Goal: Transaction & Acquisition: Obtain resource

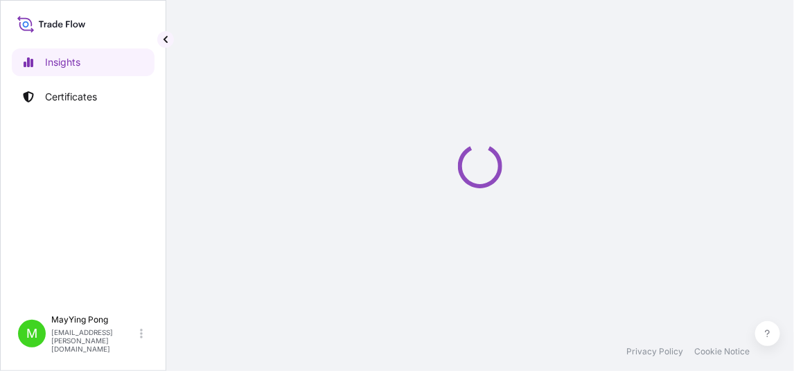
select select "2025"
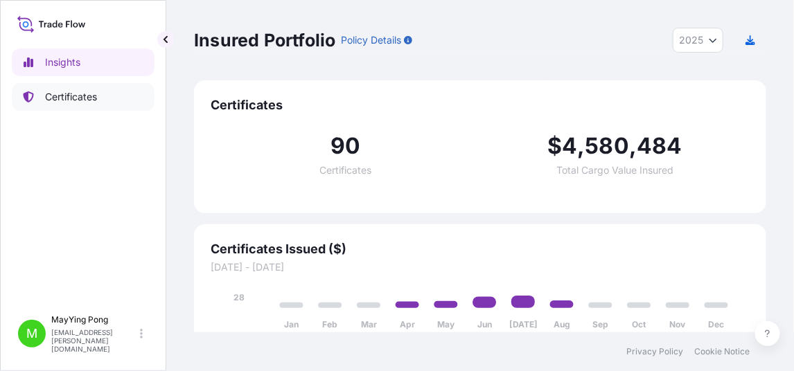
click at [71, 100] on p "Certificates" at bounding box center [71, 97] width 52 height 14
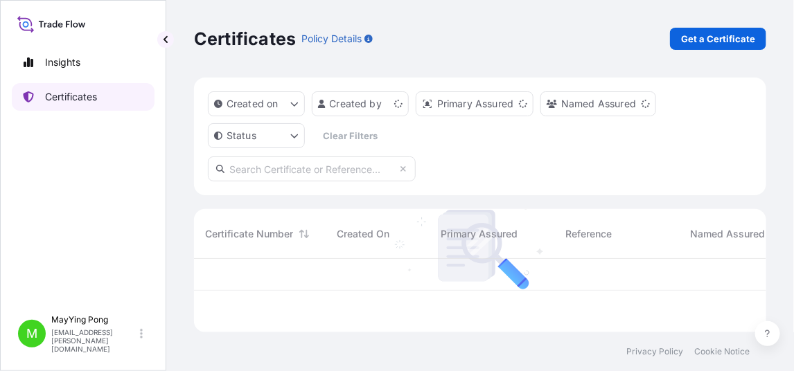
scroll to position [71, 562]
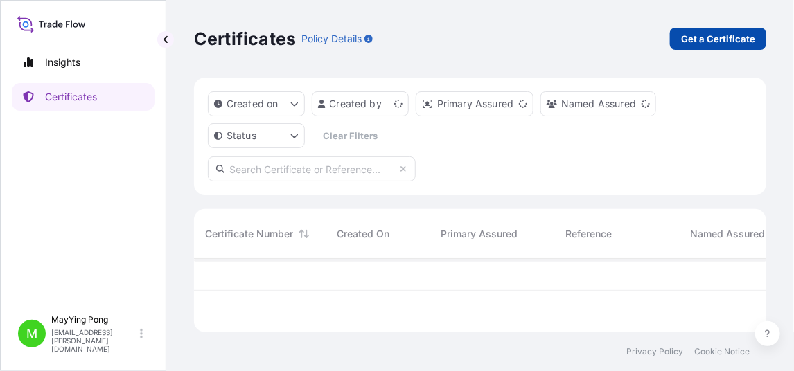
click at [711, 39] on p "Get a Certificate" at bounding box center [718, 39] width 74 height 14
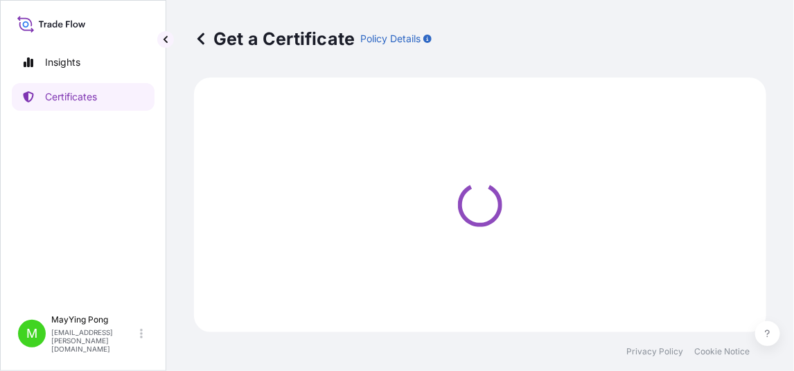
select select "Ocean Vessel"
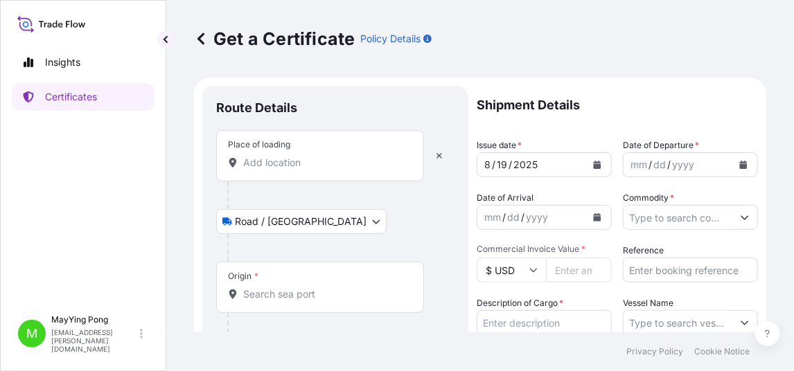
click at [306, 163] on input "Place of loading" at bounding box center [324, 163] width 163 height 14
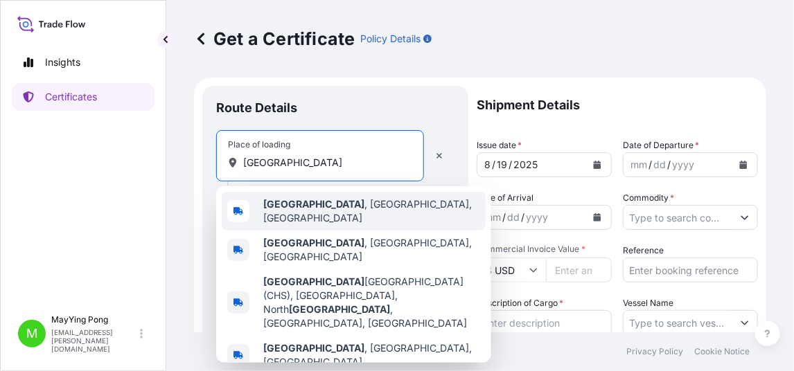
click at [301, 210] on b "[GEOGRAPHIC_DATA]" at bounding box center [313, 204] width 101 height 12
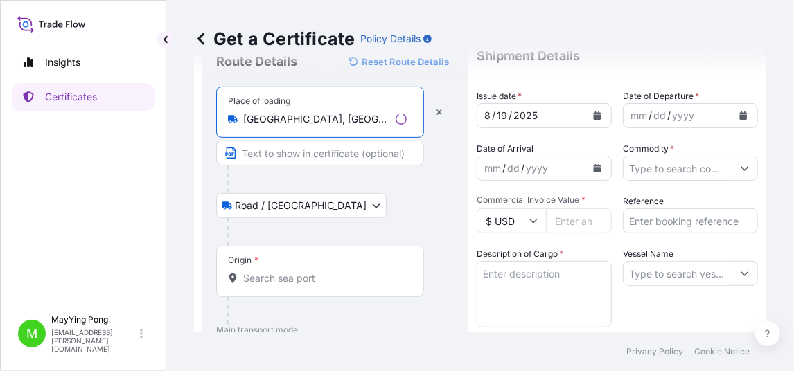
scroll to position [69, 0]
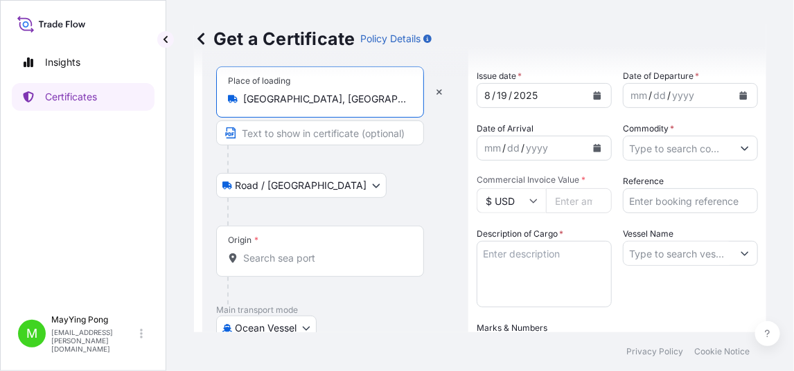
type input "[GEOGRAPHIC_DATA], [GEOGRAPHIC_DATA], [GEOGRAPHIC_DATA]"
click at [279, 251] on input "Origin *" at bounding box center [324, 258] width 163 height 14
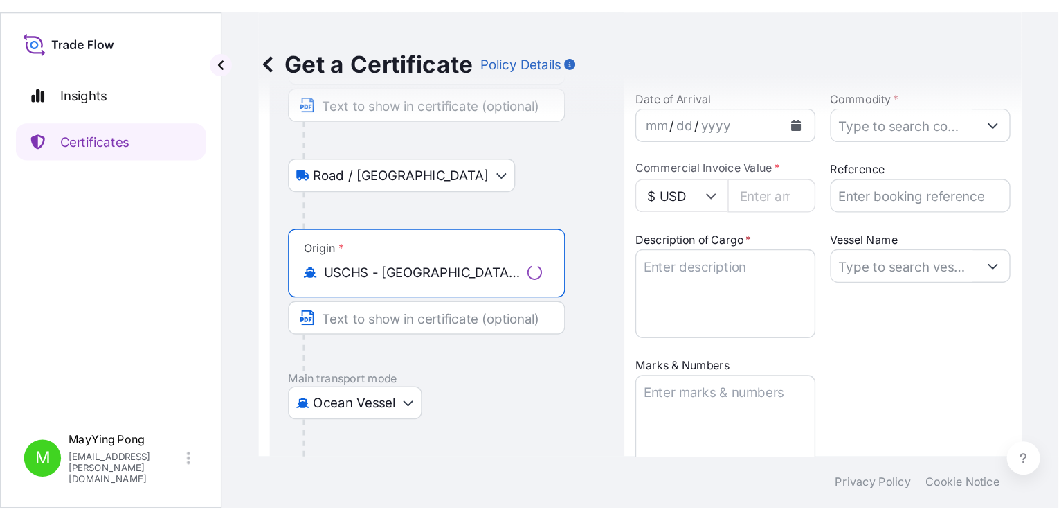
scroll to position [276, 0]
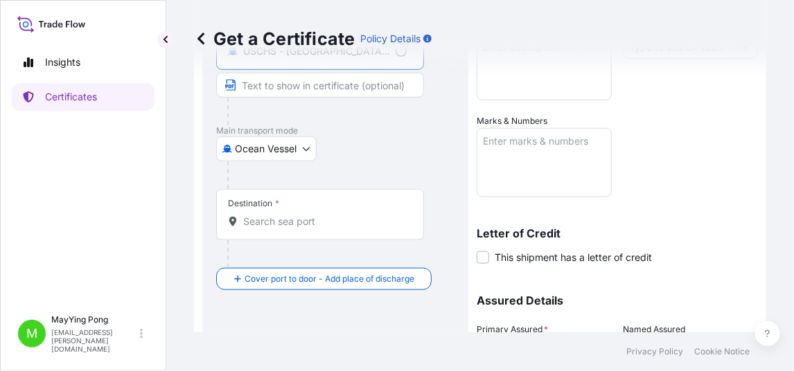
type input "USCHS - [GEOGRAPHIC_DATA], [GEOGRAPHIC_DATA]"
click at [277, 215] on input "Destination *" at bounding box center [324, 222] width 163 height 14
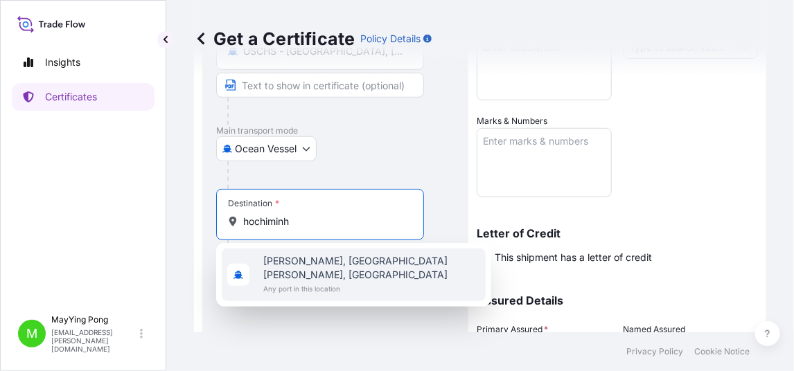
click at [296, 262] on span "[PERSON_NAME], [GEOGRAPHIC_DATA][PERSON_NAME], [GEOGRAPHIC_DATA]" at bounding box center [371, 268] width 217 height 28
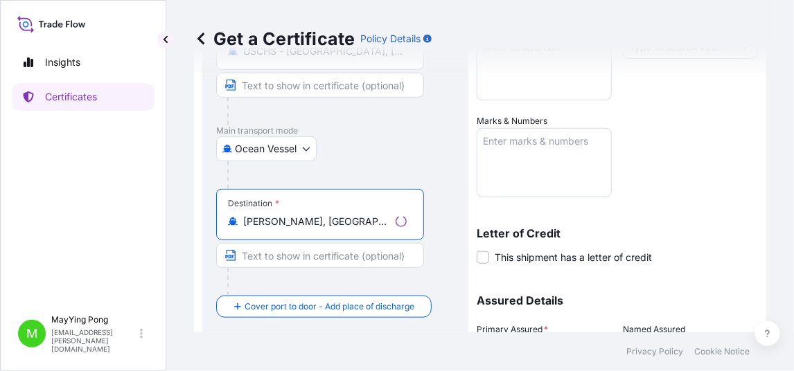
type input "[PERSON_NAME], [GEOGRAPHIC_DATA][PERSON_NAME], [GEOGRAPHIC_DATA]"
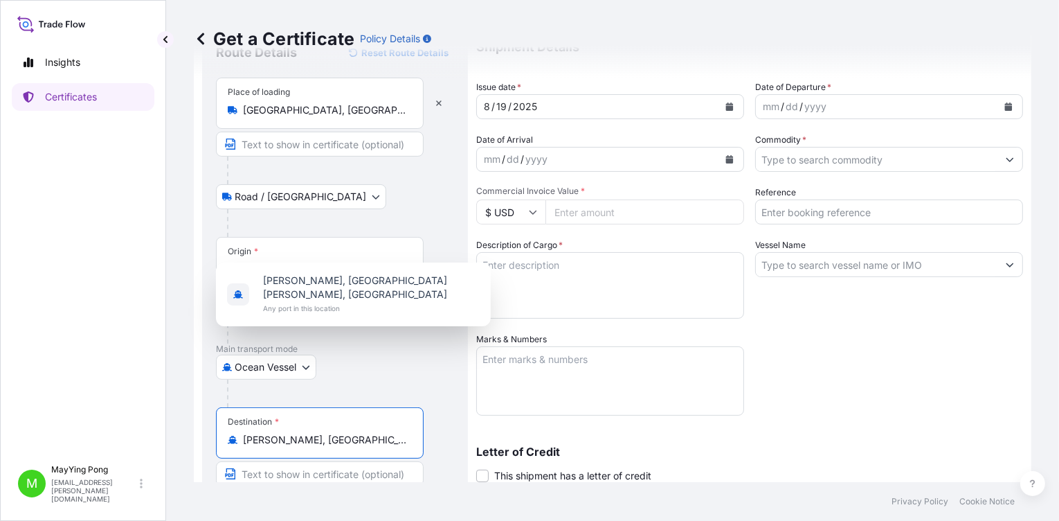
scroll to position [0, 0]
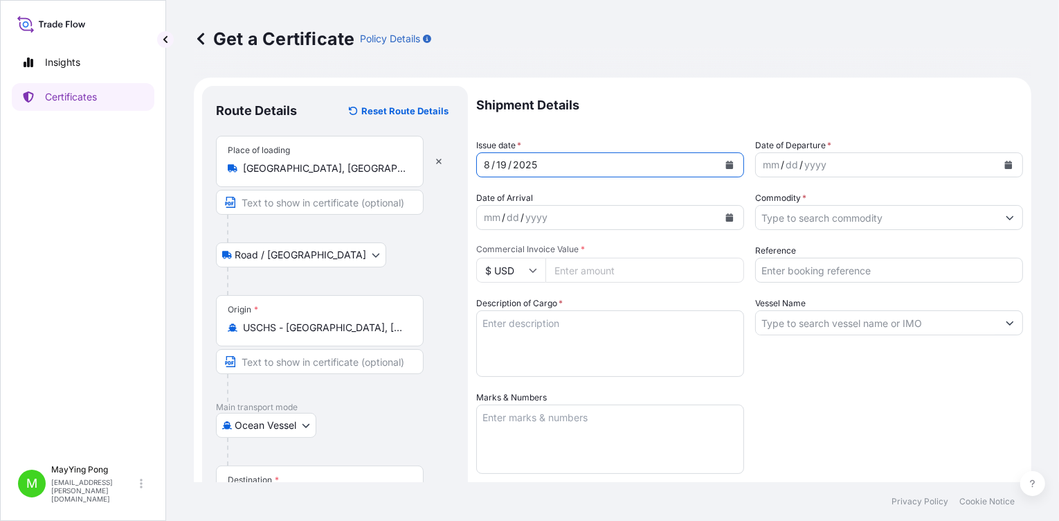
click at [732, 162] on button "Calendar" at bounding box center [730, 165] width 22 height 22
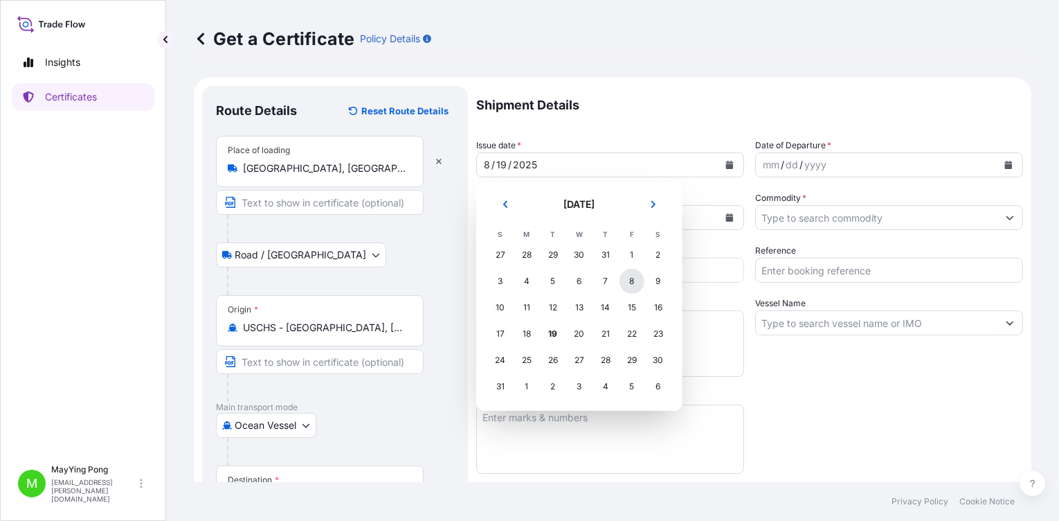
click at [633, 279] on div "8" at bounding box center [632, 281] width 25 height 25
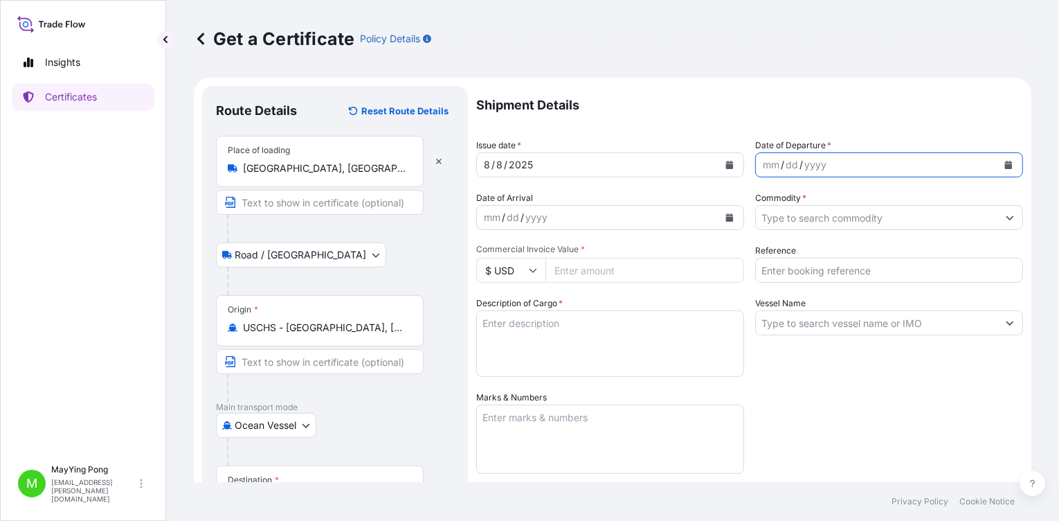
click at [793, 166] on icon "Calendar" at bounding box center [1009, 165] width 8 height 8
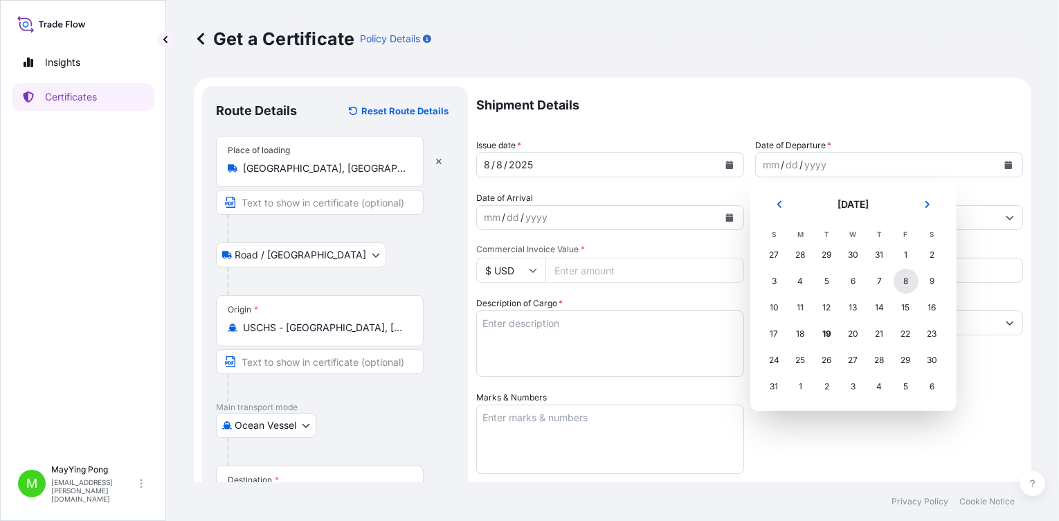
click at [793, 281] on div "8" at bounding box center [906, 281] width 25 height 25
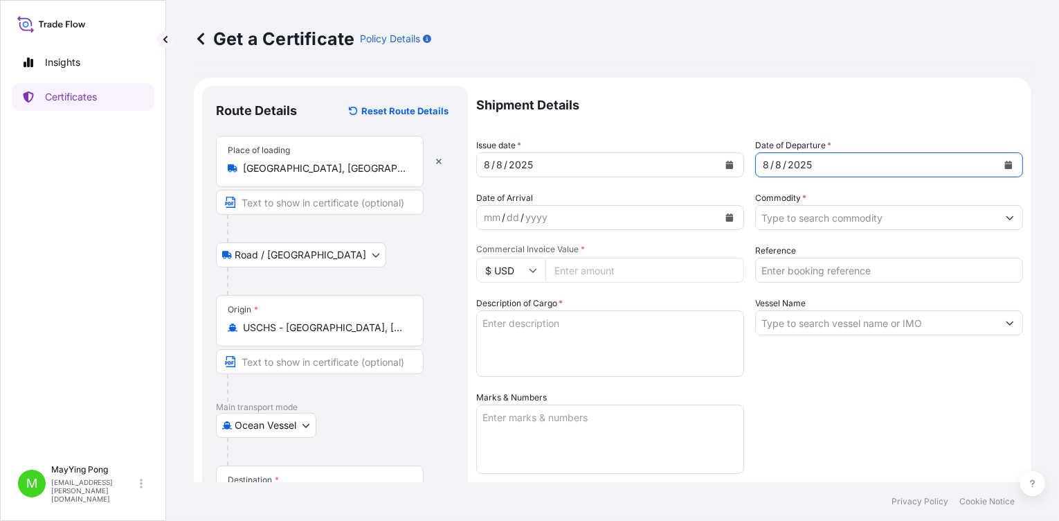
click at [489, 217] on div "mm" at bounding box center [492, 217] width 19 height 17
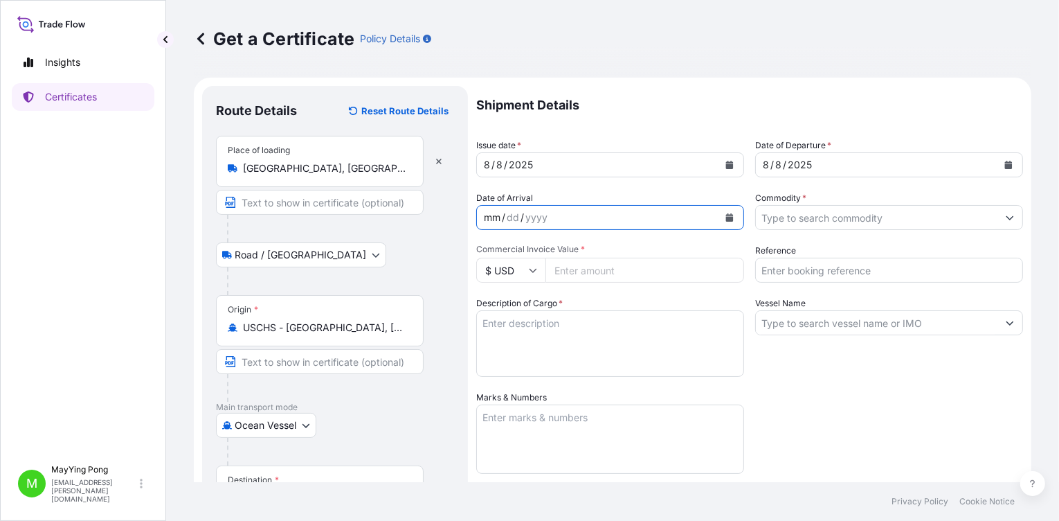
click at [719, 215] on button "Calendar" at bounding box center [730, 217] width 22 height 22
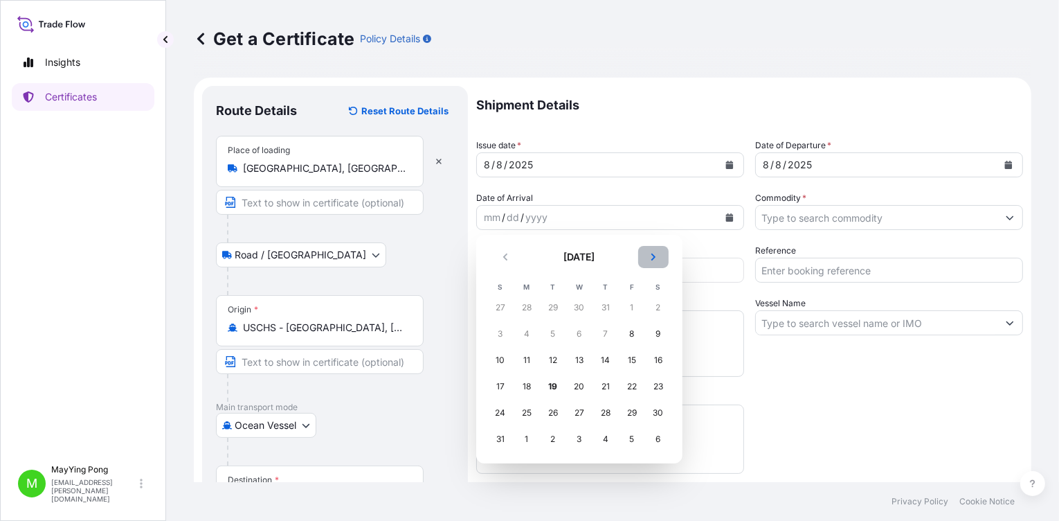
click at [652, 256] on icon "Next" at bounding box center [654, 257] width 8 height 8
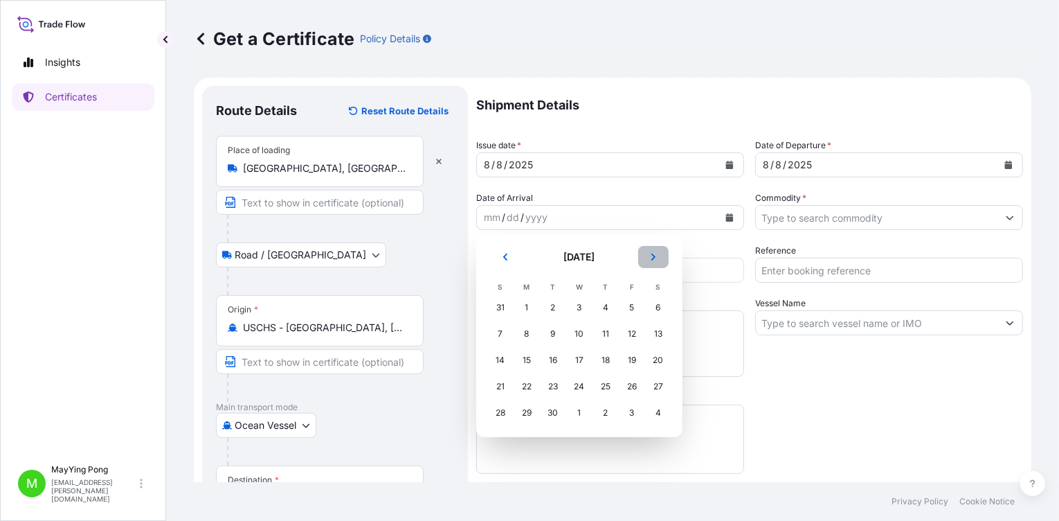
click at [655, 255] on icon "Next" at bounding box center [654, 257] width 8 height 8
click at [581, 305] on div "1" at bounding box center [579, 307] width 25 height 25
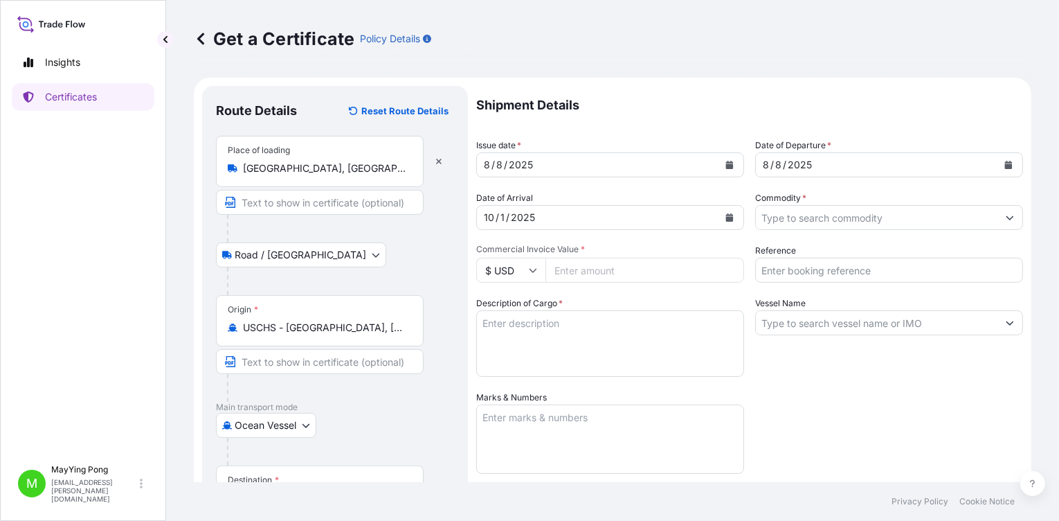
click at [769, 230] on div "Shipment Details Issue date * [DATE] Date of Departure * [DATE] Date of Arrival…" at bounding box center [749, 389] width 547 height 607
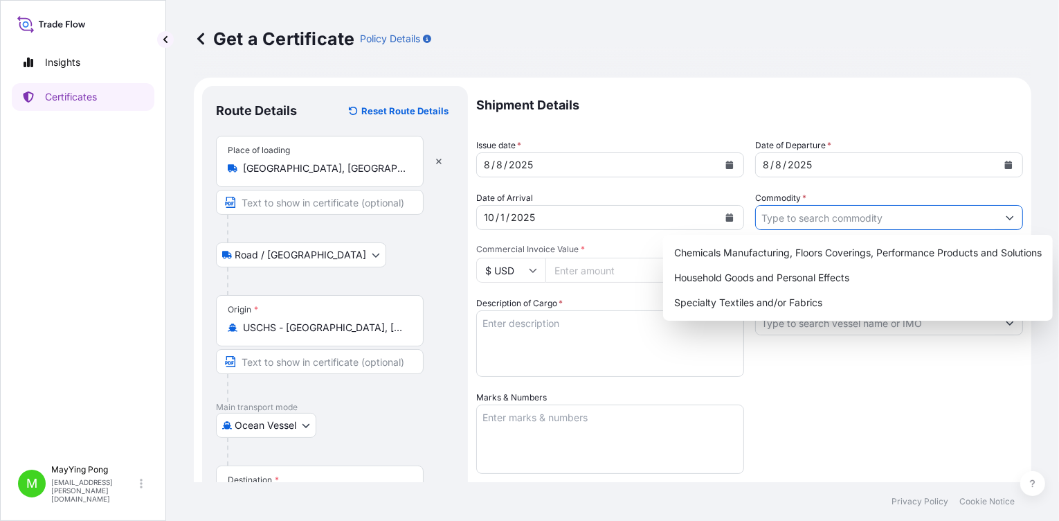
click at [775, 218] on input "Commodity *" at bounding box center [877, 217] width 242 height 25
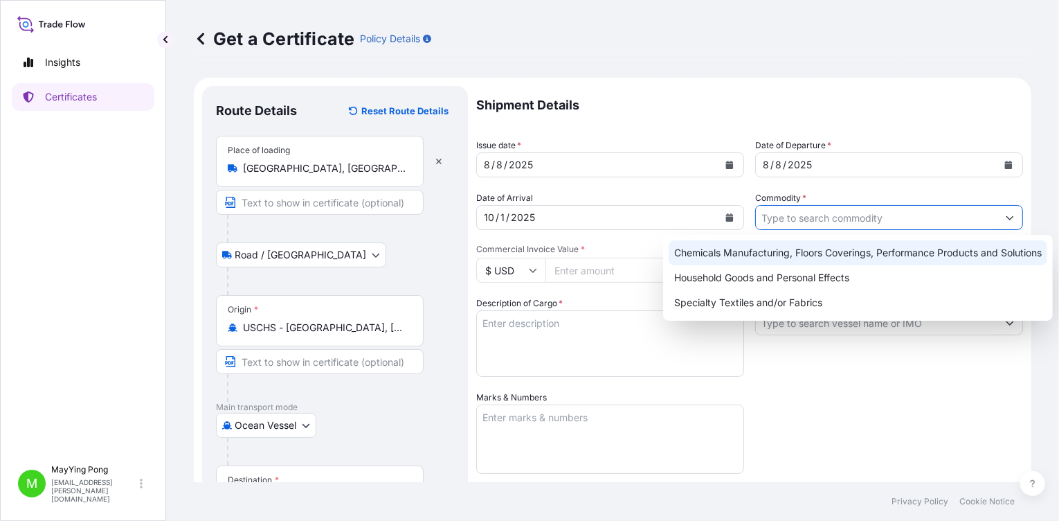
click at [776, 261] on div "Chemicals Manufacturing, Floors Coverings, Performance Products and Solutions" at bounding box center [858, 252] width 379 height 25
type input "Chemicals Manufacturing, Floors Coverings, Performance Products and Solutions"
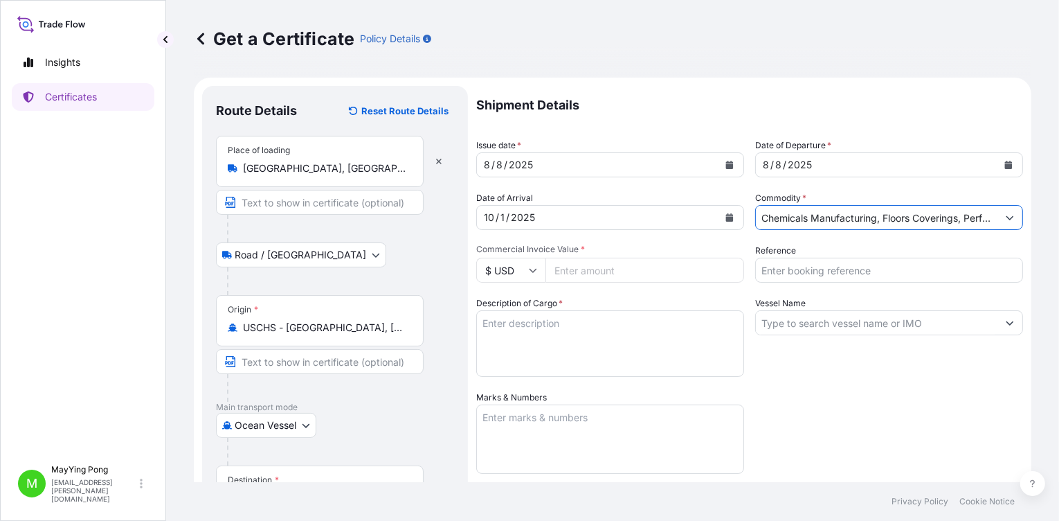
click at [595, 269] on input "Commercial Invoice Value *" at bounding box center [645, 270] width 199 height 25
type input "31890.48"
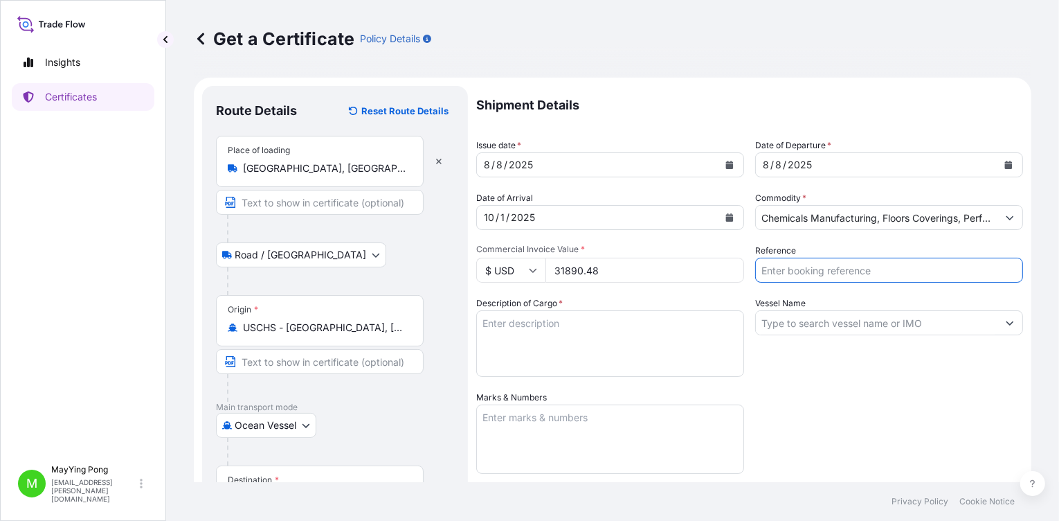
click at [774, 265] on input "Reference" at bounding box center [889, 270] width 268 height 25
type input "1003550550"
click at [784, 319] on input "Vessel Name" at bounding box center [877, 322] width 242 height 25
click at [793, 325] on input "Vessel Name" at bounding box center [877, 322] width 242 height 25
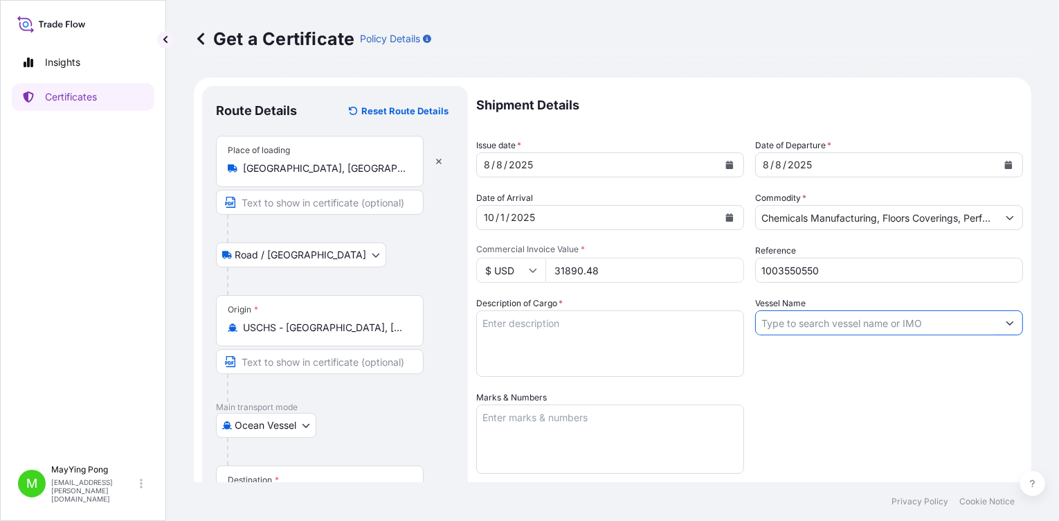
paste input "ONE CYGNUS / 21"
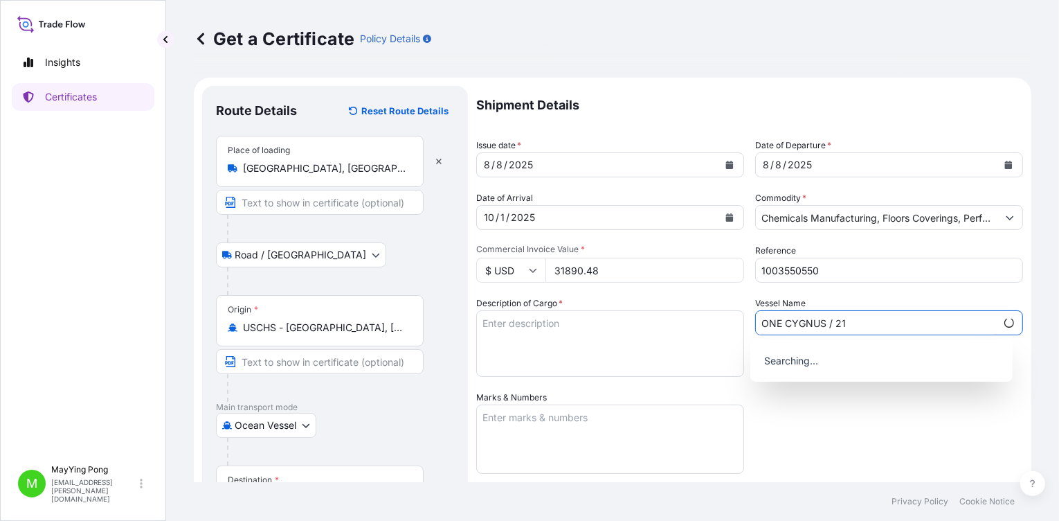
type input "ONE CYGNUS / 21"
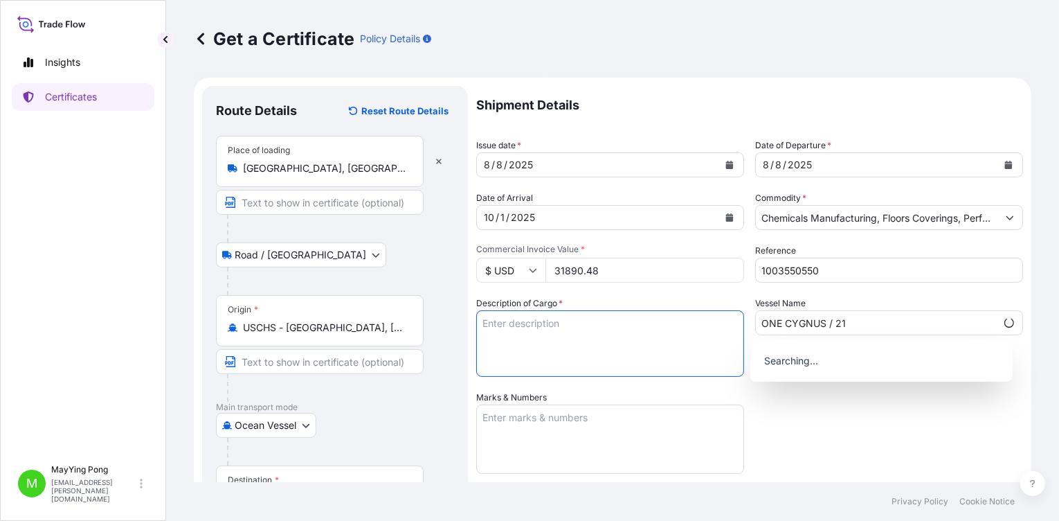
click at [532, 321] on textarea "Description of Cargo *" at bounding box center [610, 343] width 268 height 66
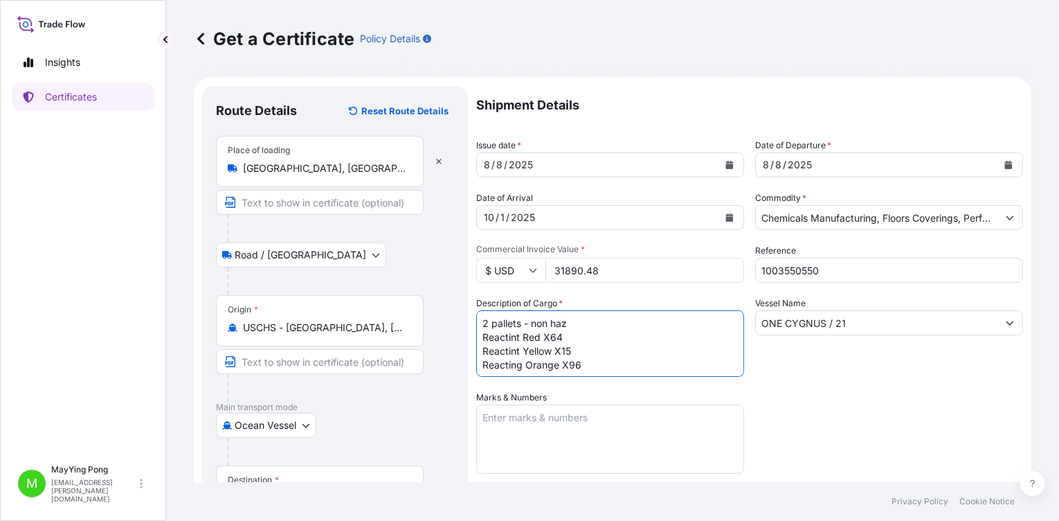
type textarea "2 pallets - non haz Reactint Red X64 Reactint Yellow X15 Reacting Orange X96"
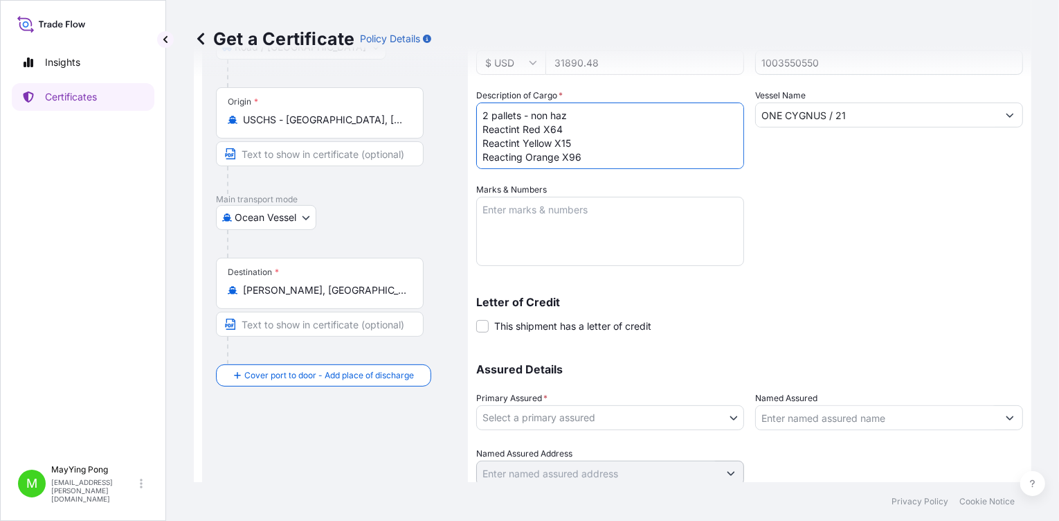
click at [497, 208] on textarea "Marks & Numbers" at bounding box center [610, 231] width 268 height 69
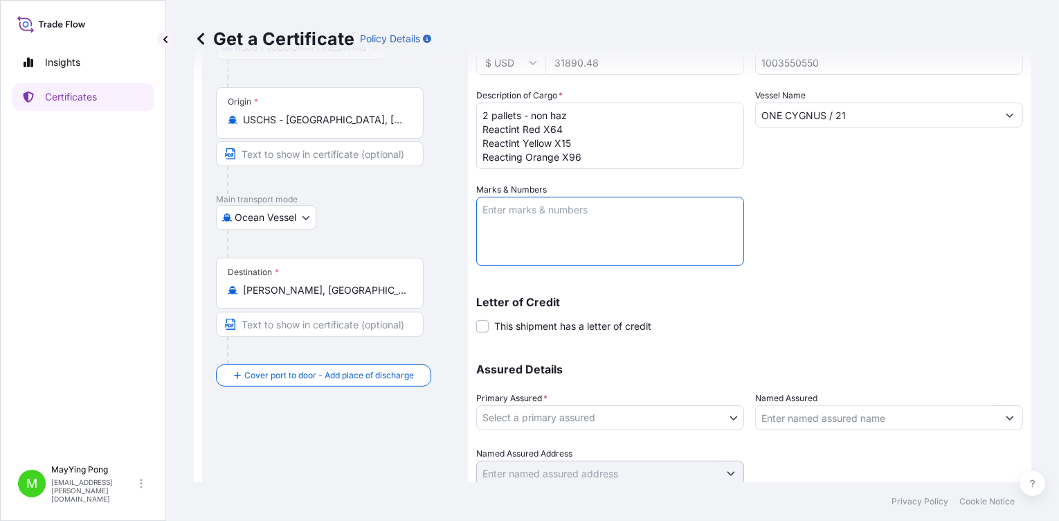
paste textarea "MAN BANG TRADE VIETNAM CO LTD"
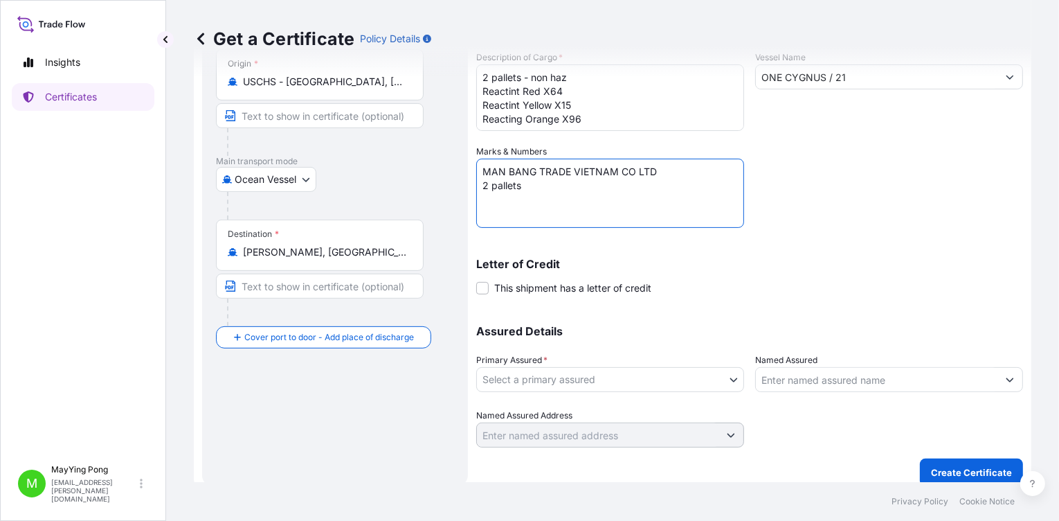
scroll to position [257, 0]
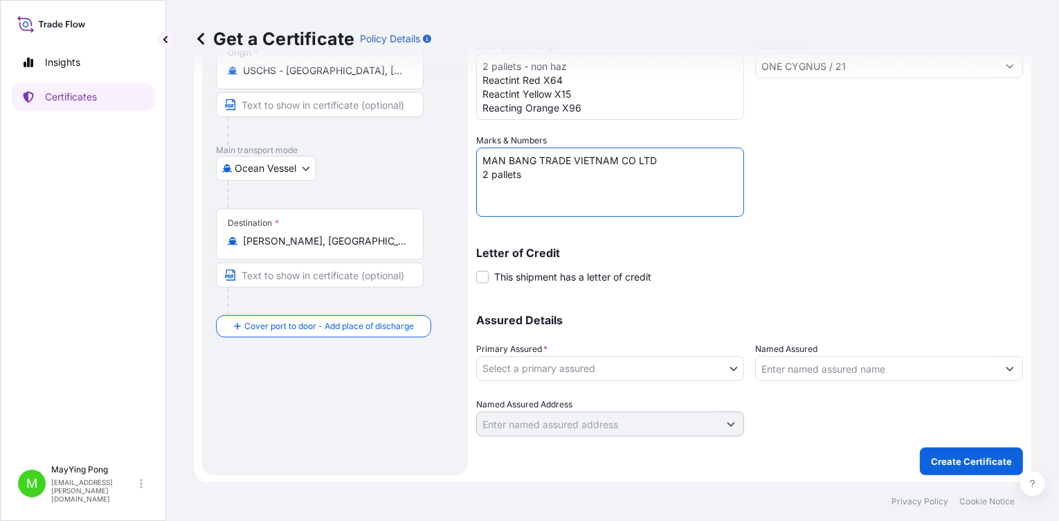
type textarea "MAN BANG TRADE VIETNAM CO LTD 2 pallets"
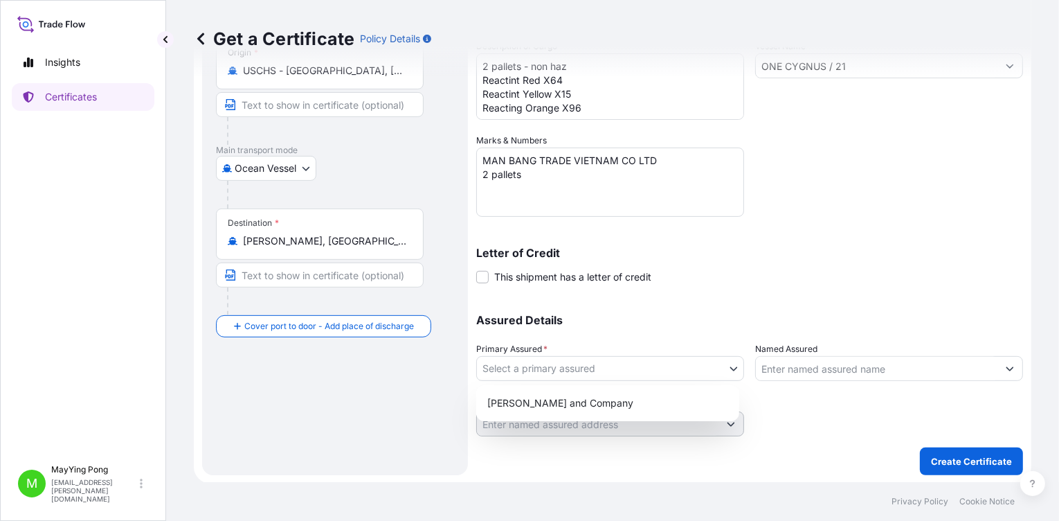
click at [727, 366] on body "Insights Certificates M MayYing Pong [EMAIL_ADDRESS][PERSON_NAME][DOMAIN_NAME] …" at bounding box center [529, 260] width 1059 height 521
click at [656, 370] on div "[PERSON_NAME] and Company" at bounding box center [608, 403] width 252 height 25
select select "31531"
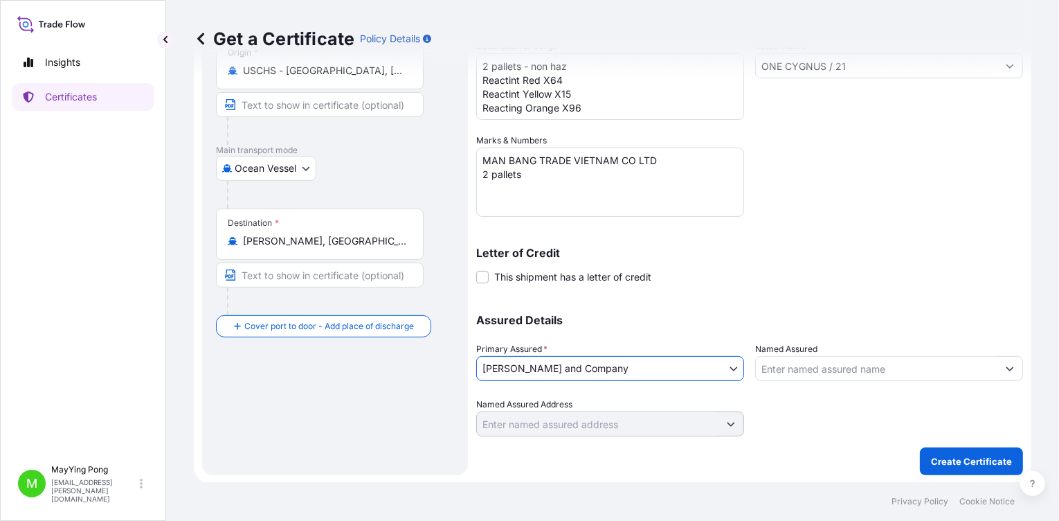
click at [793, 367] on input "Named Assured" at bounding box center [877, 368] width 242 height 25
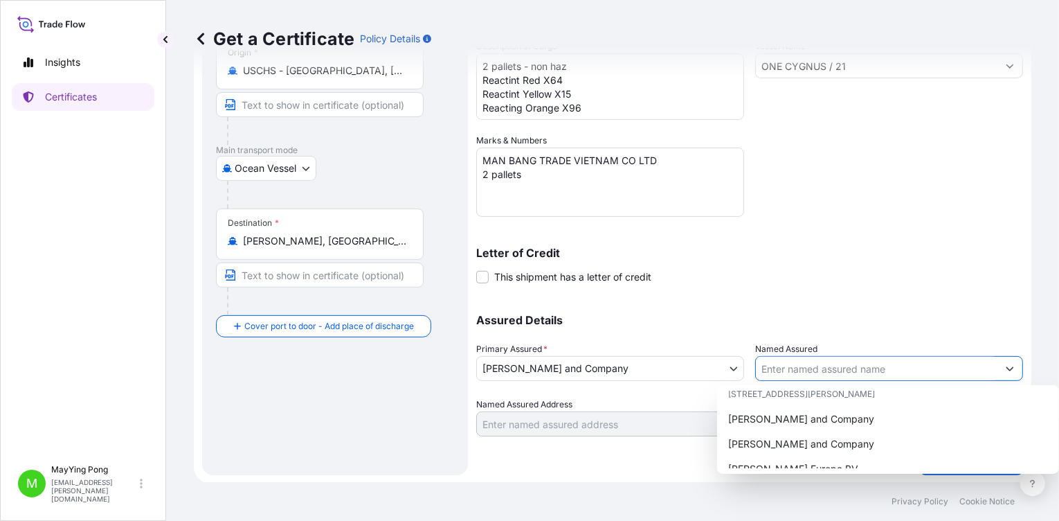
scroll to position [276, 0]
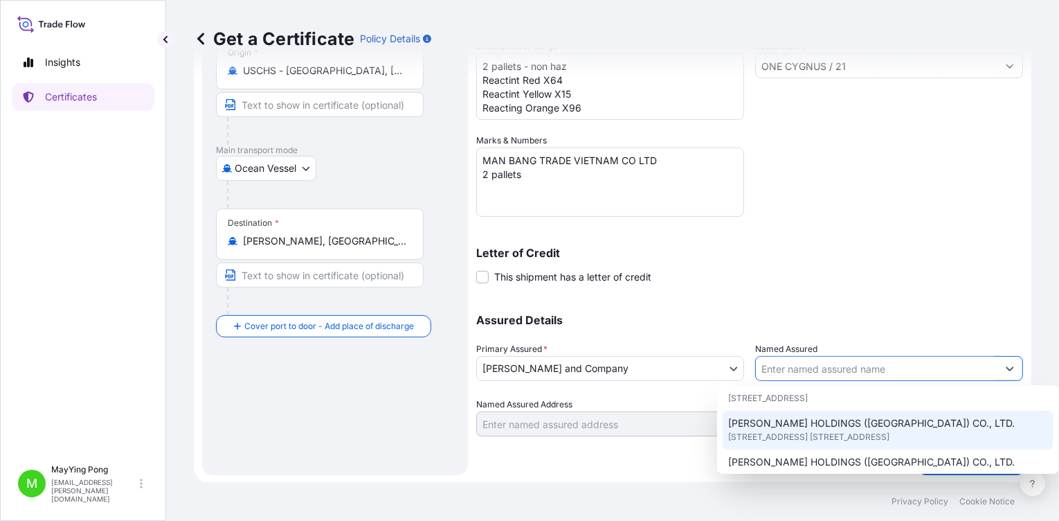
click at [793, 370] on span "[STREET_ADDRESS] [STREET_ADDRESS]" at bounding box center [808, 437] width 161 height 14
type input "[PERSON_NAME] HOLDINGS ([GEOGRAPHIC_DATA]) CO., LTD."
type input "[STREET_ADDRESS] [STREET_ADDRESS],"
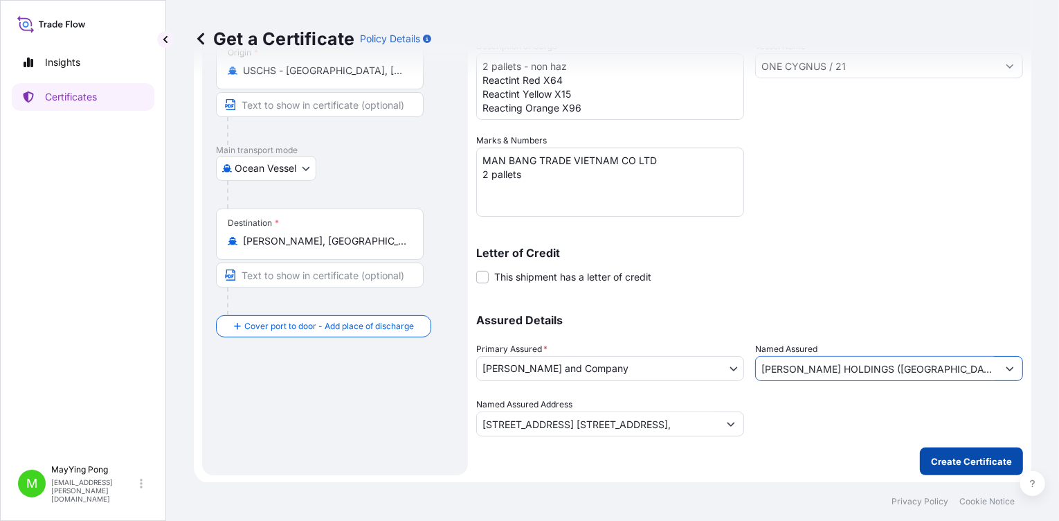
click at [793, 370] on p "Create Certificate" at bounding box center [971, 461] width 81 height 14
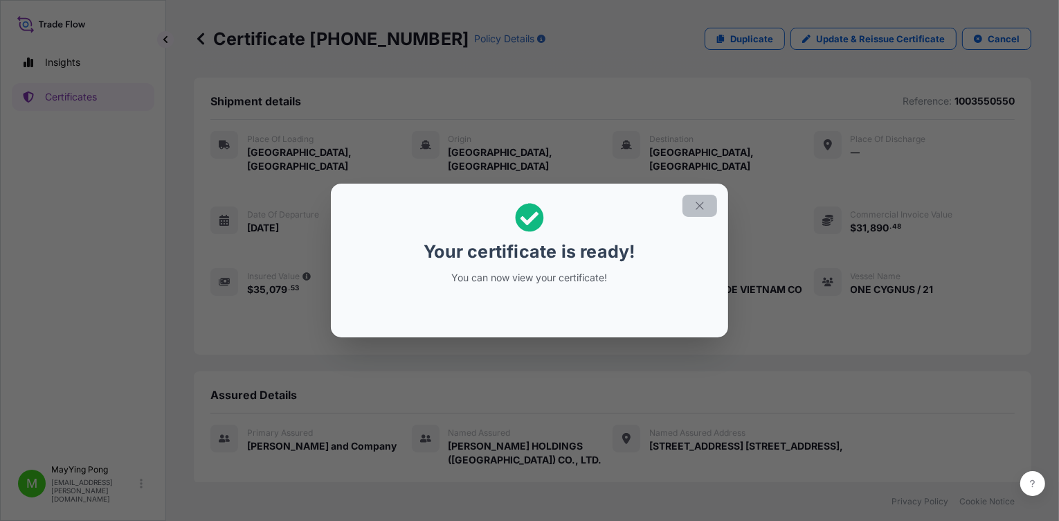
click at [699, 206] on icon "button" at bounding box center [700, 205] width 12 height 12
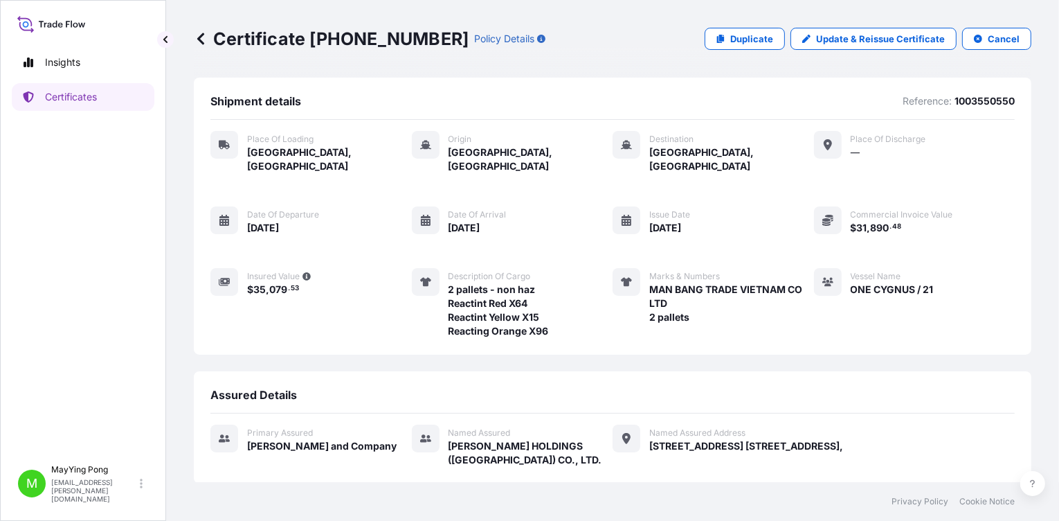
scroll to position [130, 0]
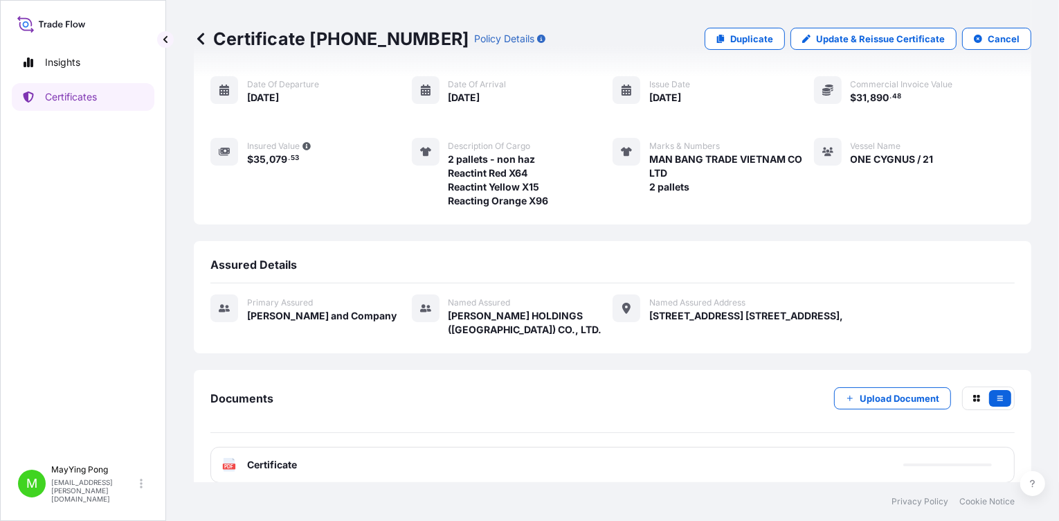
click at [254, 370] on span "Certificate" at bounding box center [272, 465] width 50 height 14
click at [229, 370] on text "PDF" at bounding box center [229, 466] width 9 height 5
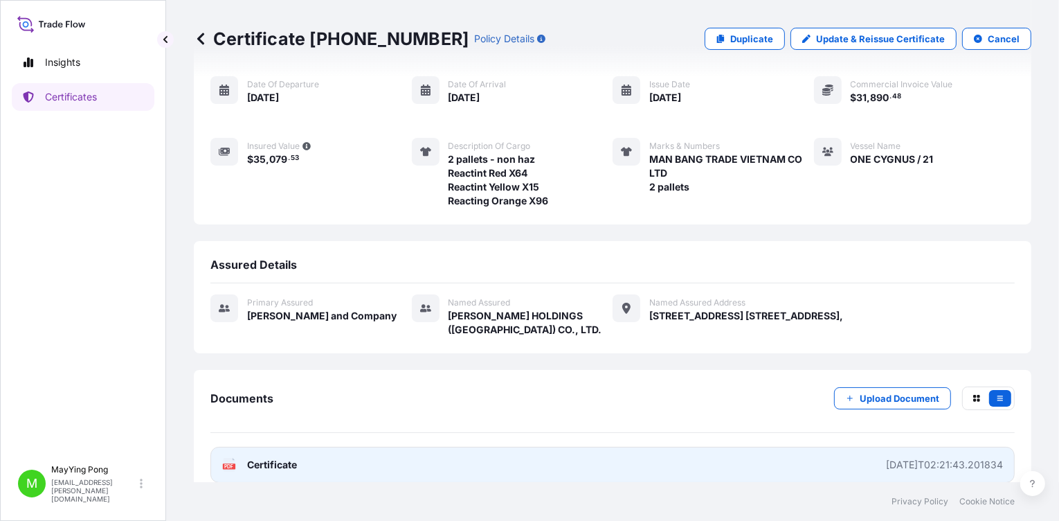
click at [721, 370] on link "PDF Certificate [DATE]T02:21:43.201834" at bounding box center [613, 465] width 805 height 36
